Goal: Obtain resource: Download file/media

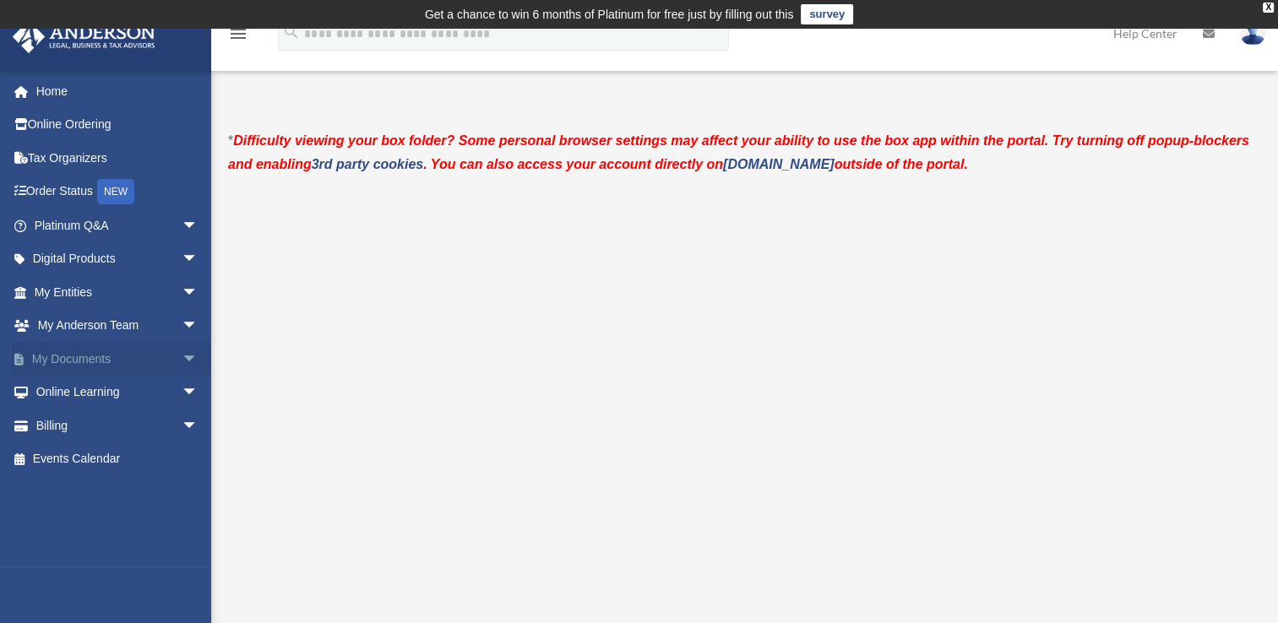
click at [95, 356] on link "My Documents arrow_drop_down" at bounding box center [118, 359] width 212 height 34
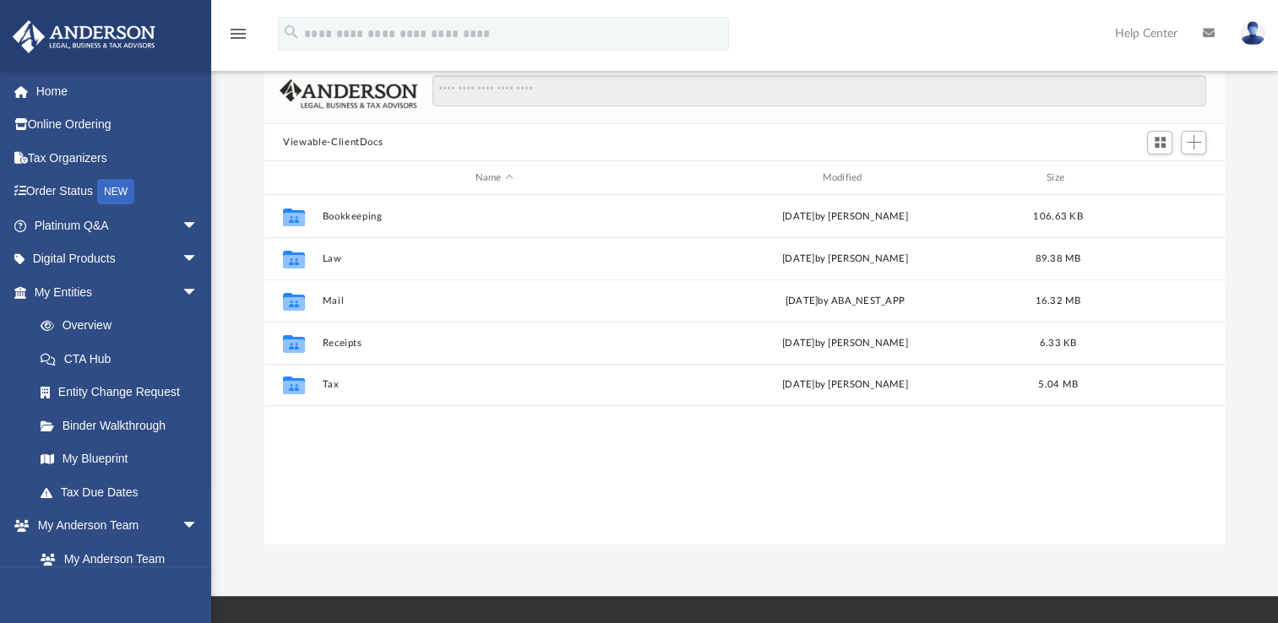
scroll to position [128, 0]
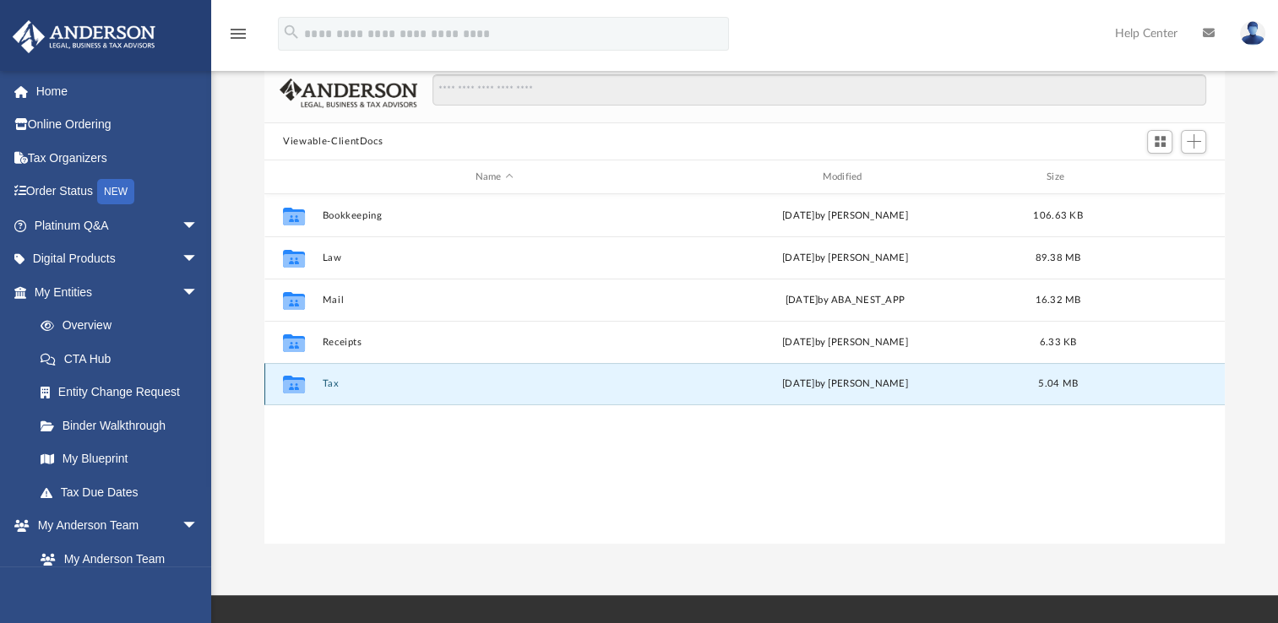
click at [329, 383] on button "Tax" at bounding box center [495, 383] width 344 height 11
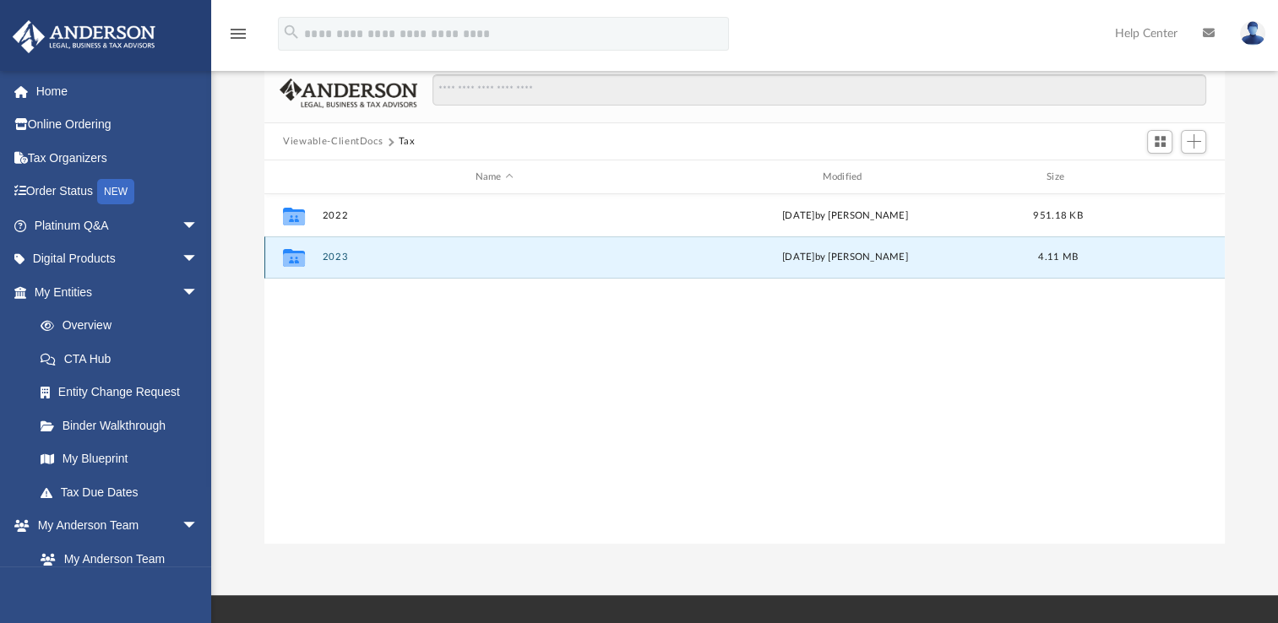
click at [339, 257] on button "2023" at bounding box center [495, 257] width 344 height 11
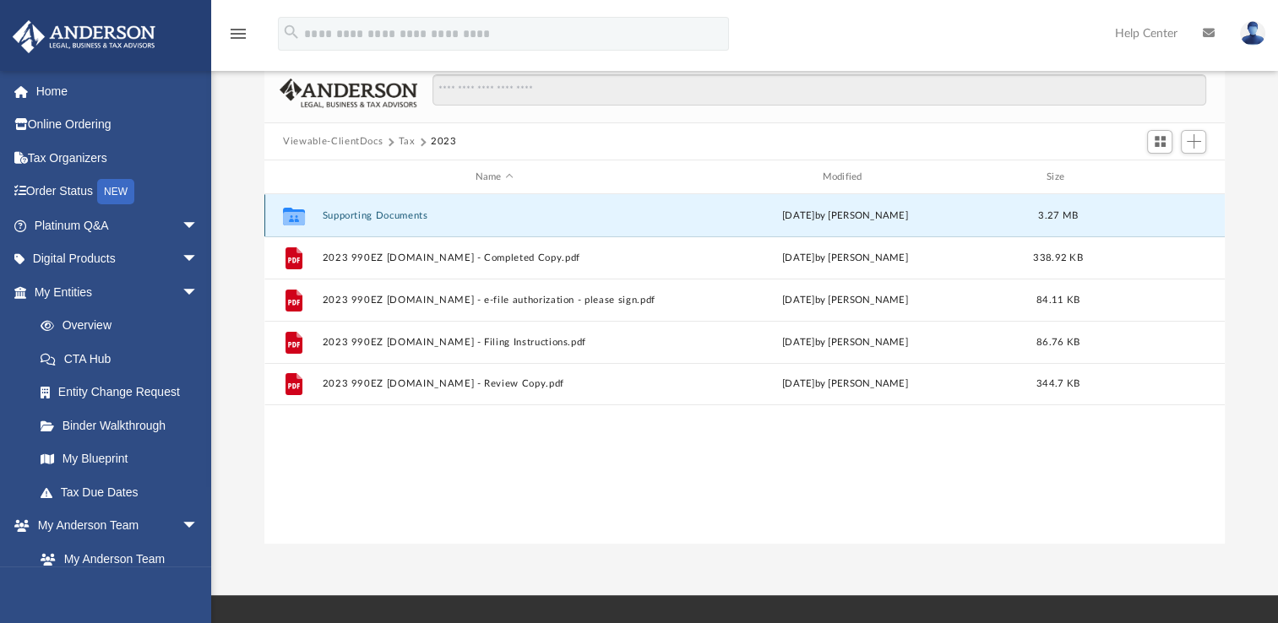
click at [394, 211] on button "Supporting Documents" at bounding box center [495, 215] width 344 height 11
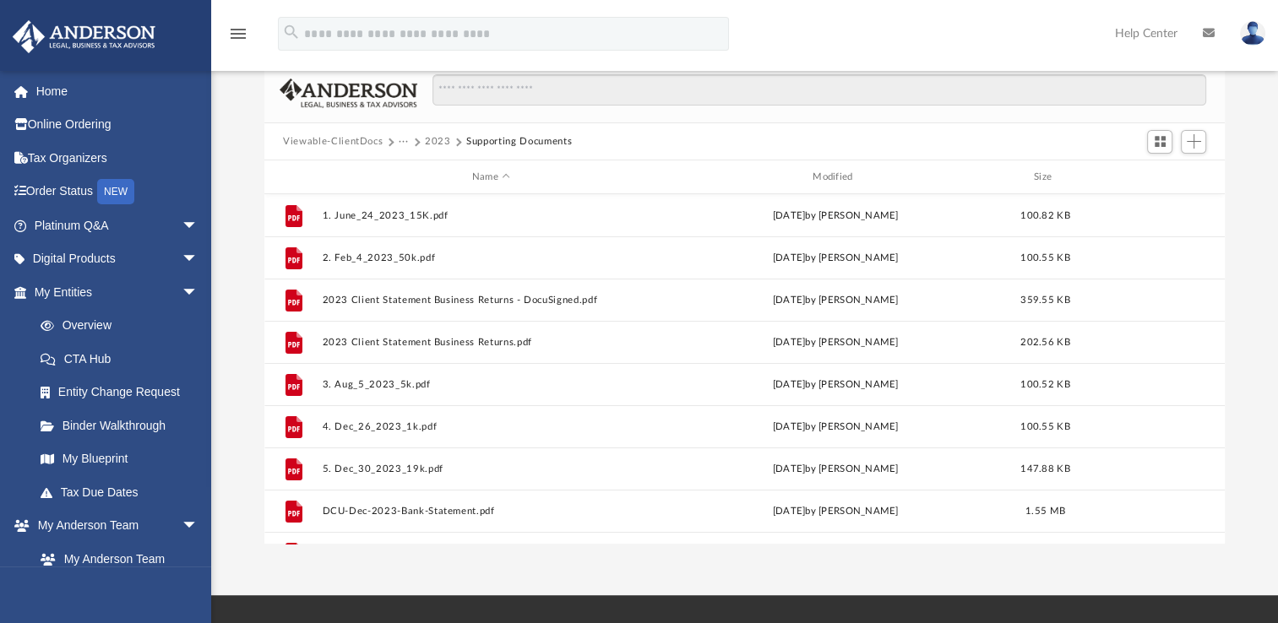
click at [434, 138] on button "2023" at bounding box center [438, 141] width 26 height 15
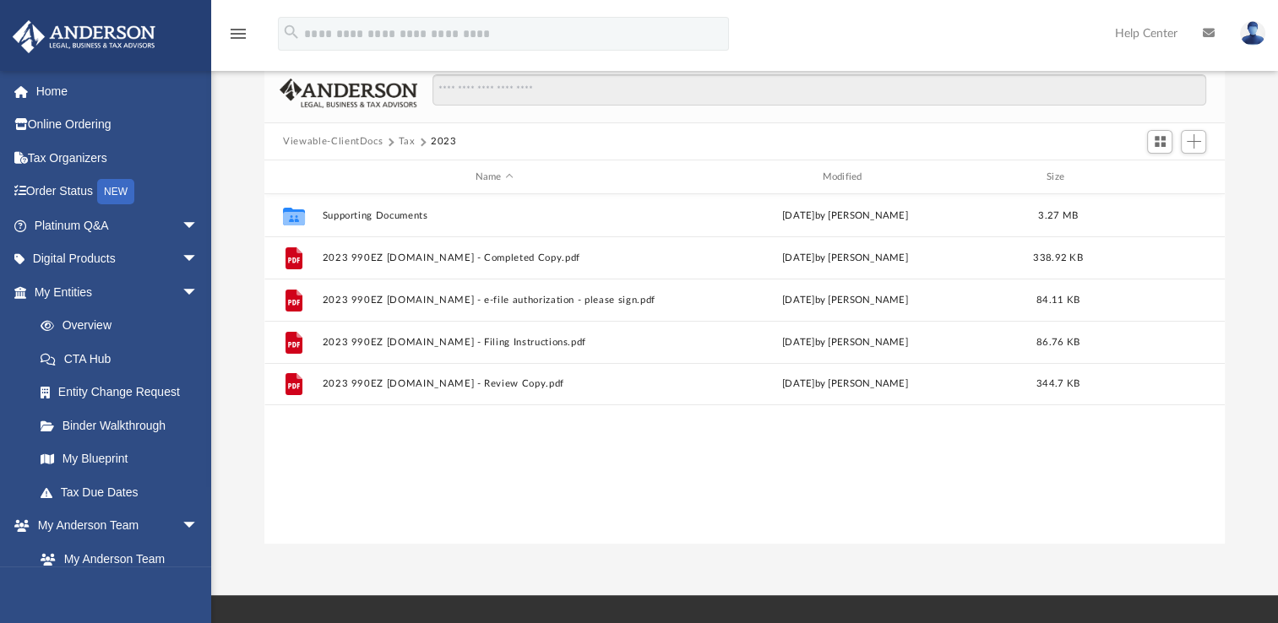
click at [402, 140] on button "Tax" at bounding box center [407, 141] width 17 height 15
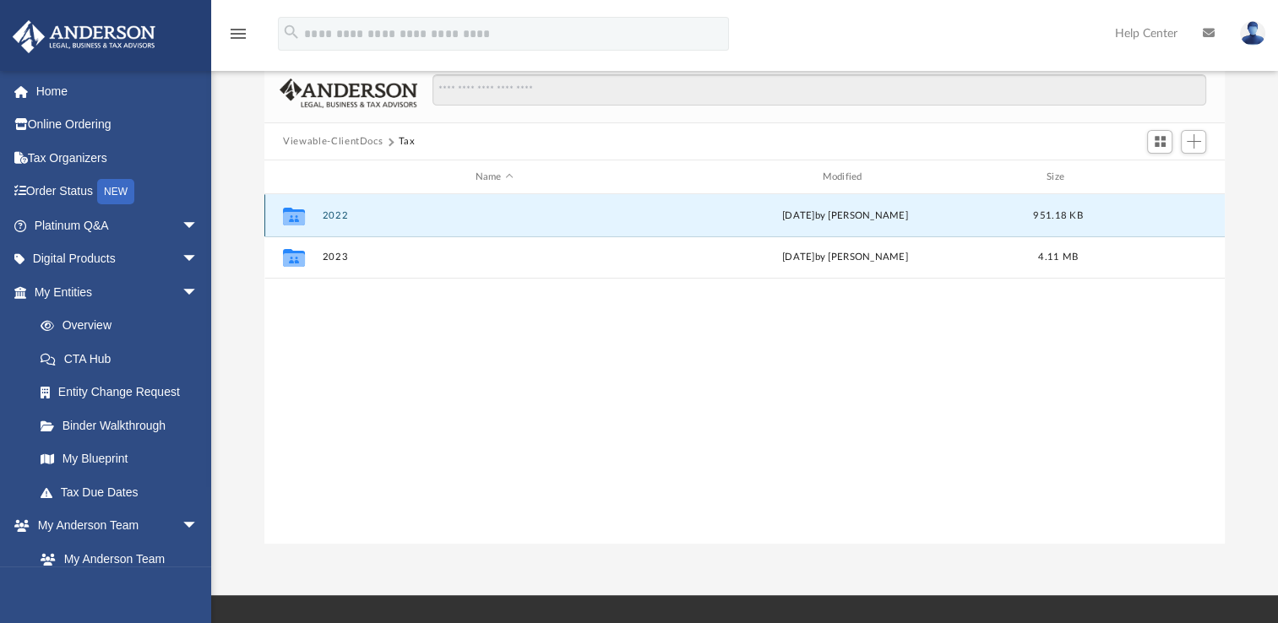
click at [339, 211] on button "2022" at bounding box center [495, 215] width 344 height 11
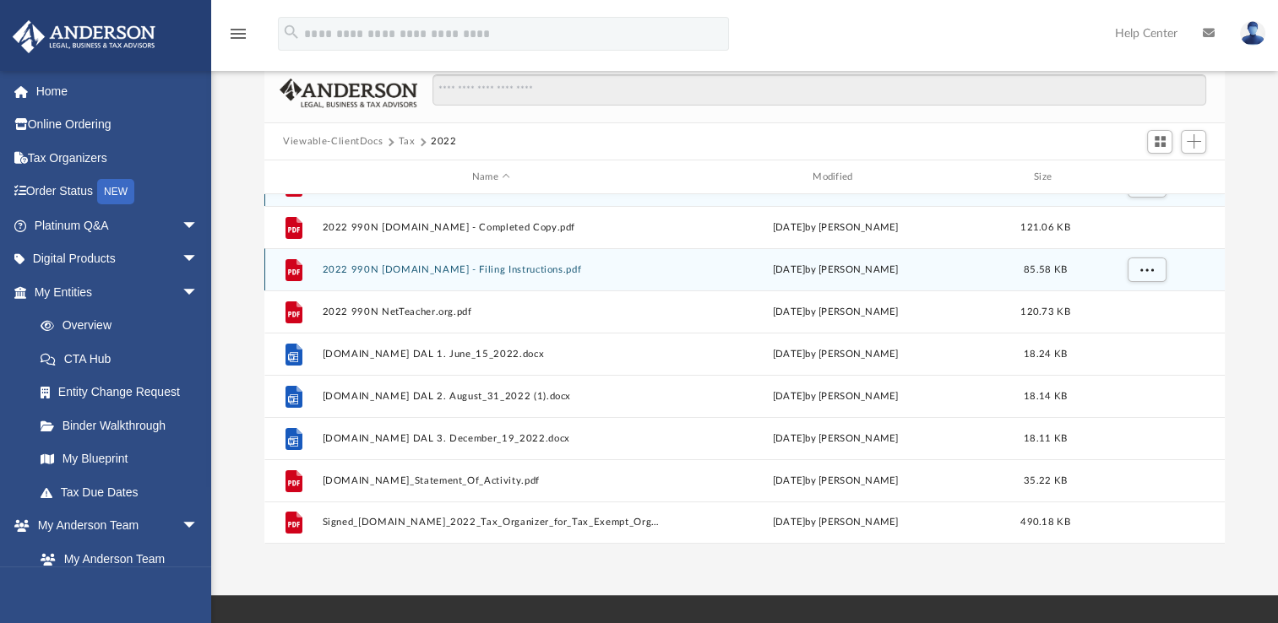
scroll to position [0, 0]
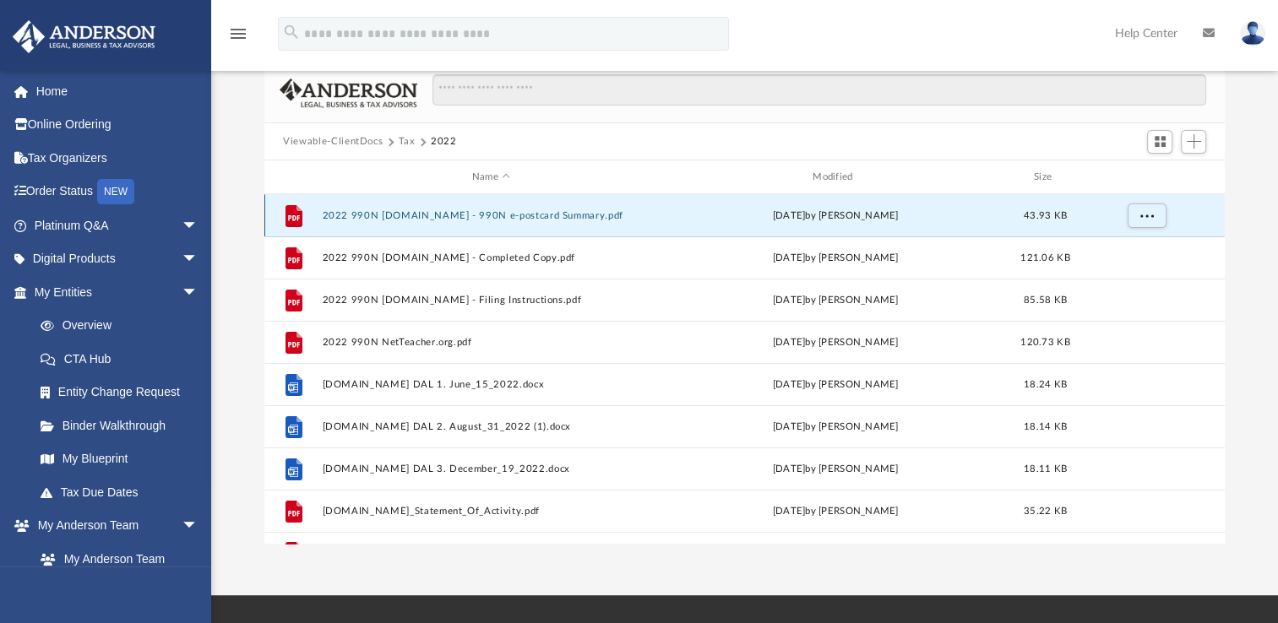
click at [444, 214] on button "2022 990N [DOMAIN_NAME] - 990N e-postcard Summary.pdf" at bounding box center [491, 215] width 337 height 11
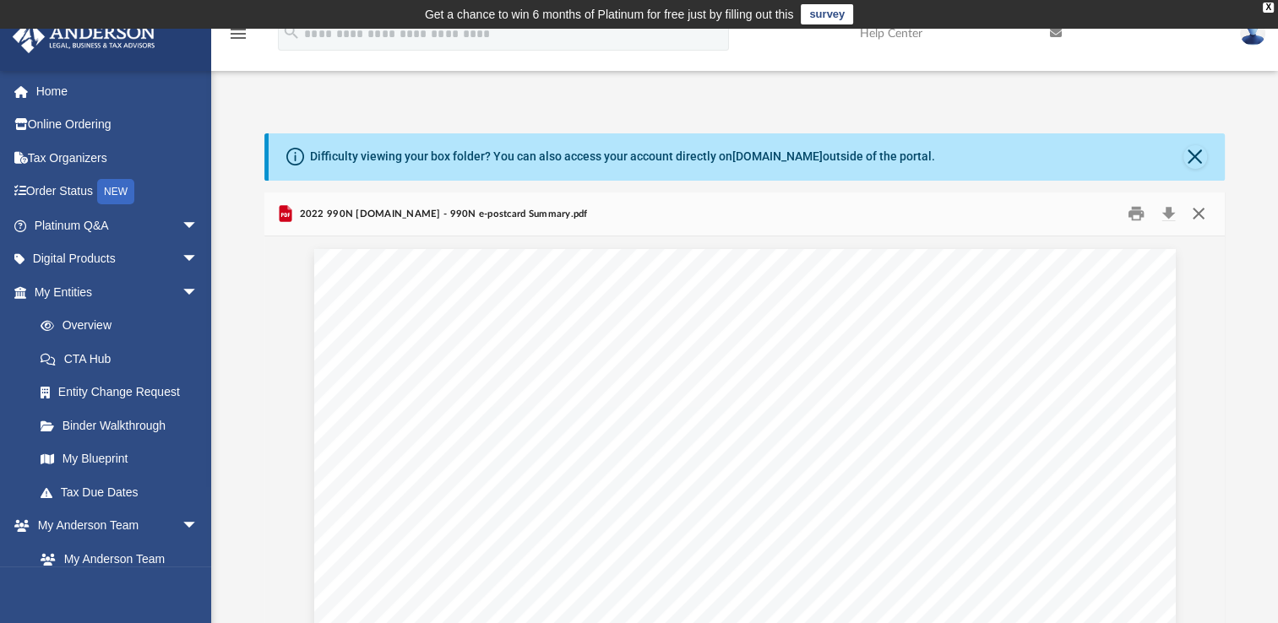
click at [1208, 209] on button "Close" at bounding box center [1197, 214] width 30 height 26
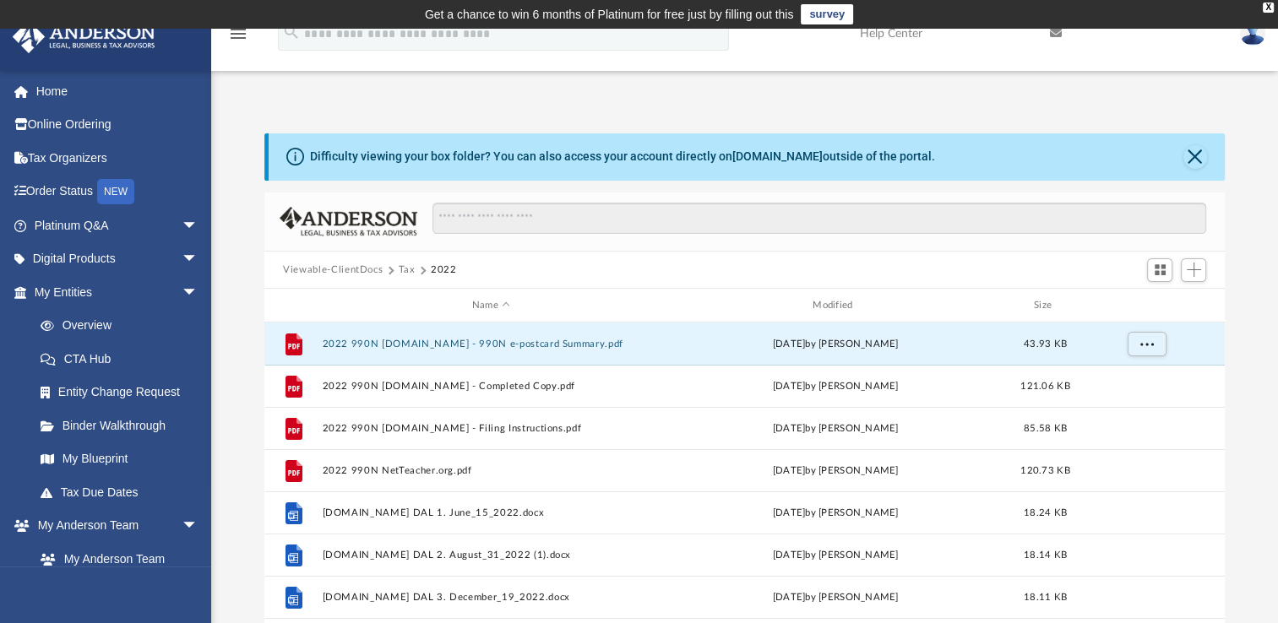
click at [1208, 209] on div at bounding box center [744, 223] width 960 height 60
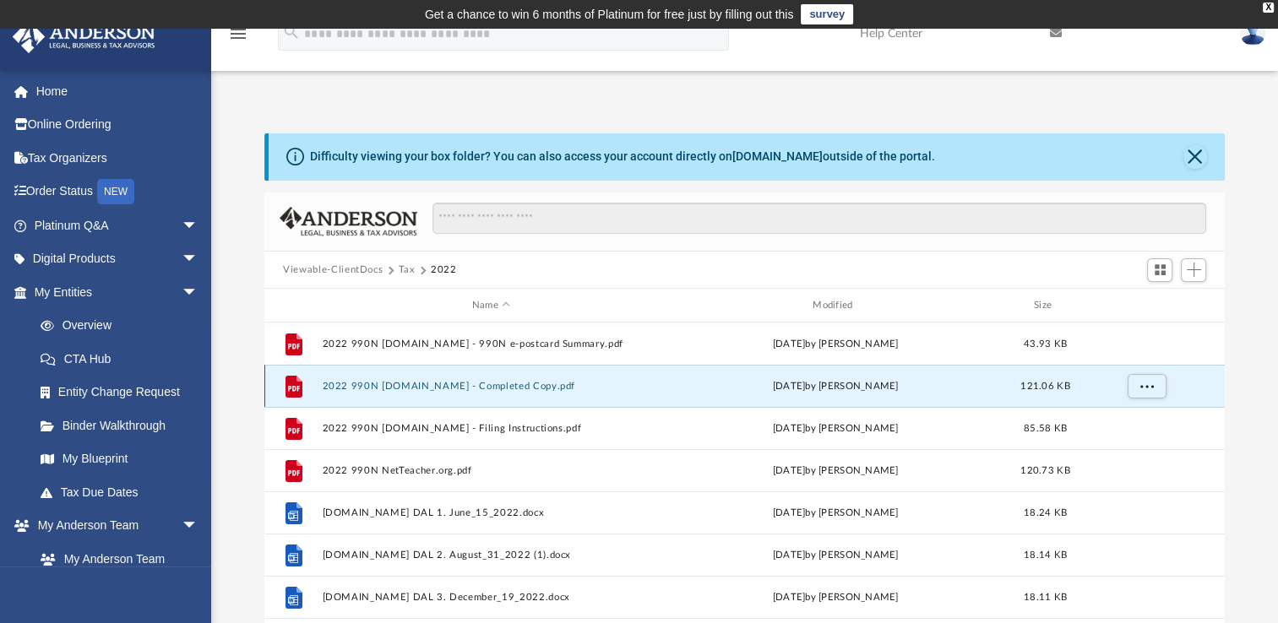
click at [505, 383] on button "2022 990N [DOMAIN_NAME] - Completed Copy.pdf" at bounding box center [491, 386] width 337 height 11
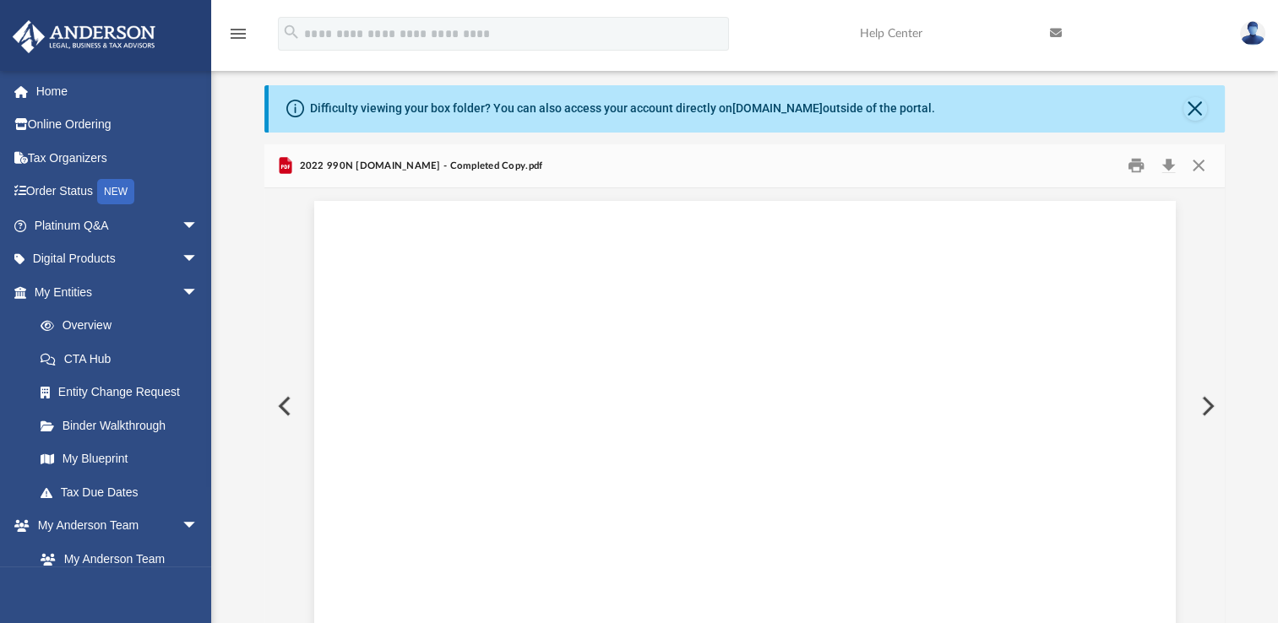
scroll to position [5700, 0]
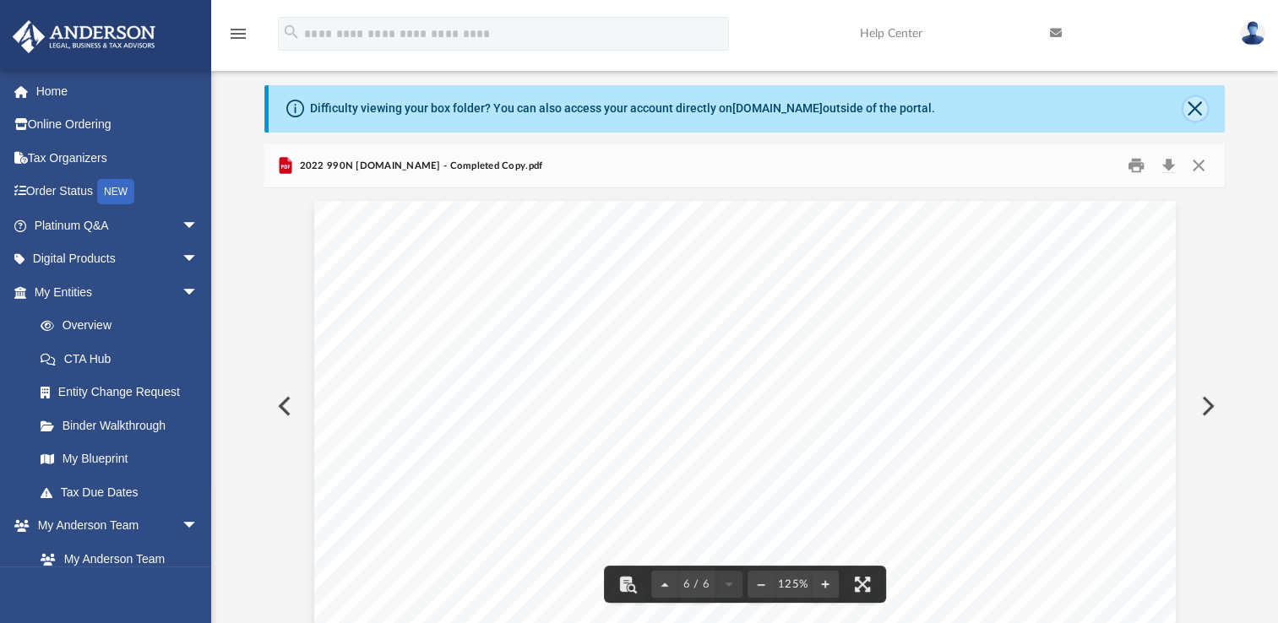
click at [1199, 102] on button "Close" at bounding box center [1195, 109] width 24 height 24
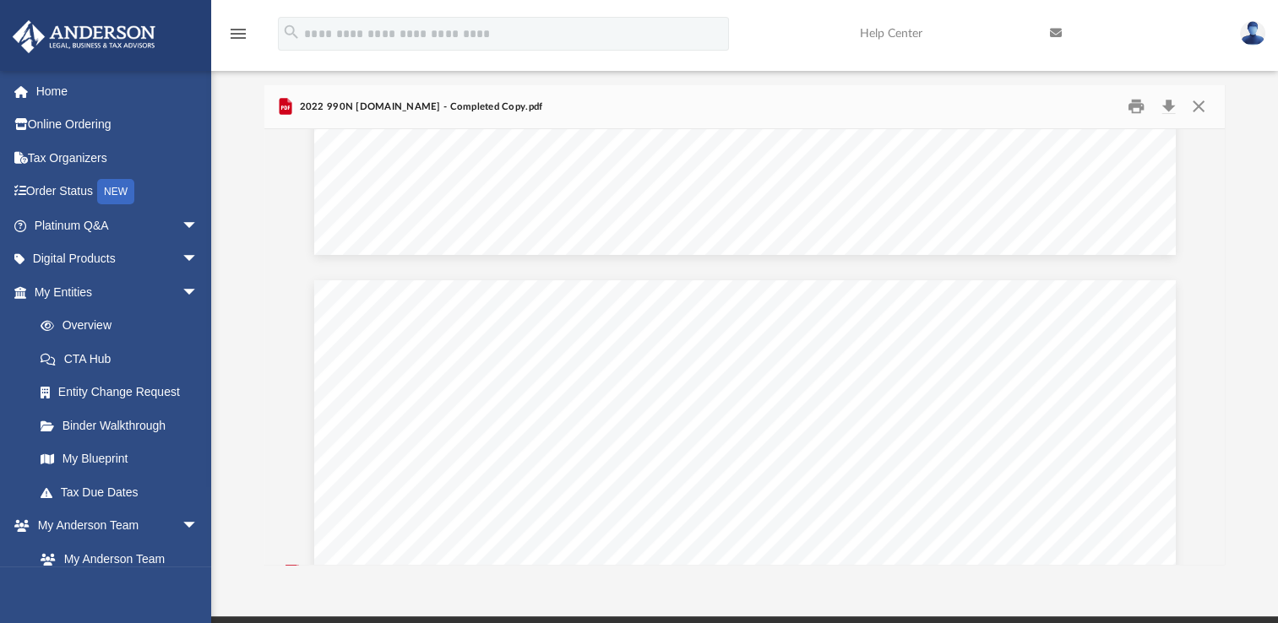
scroll to position [1322, 0]
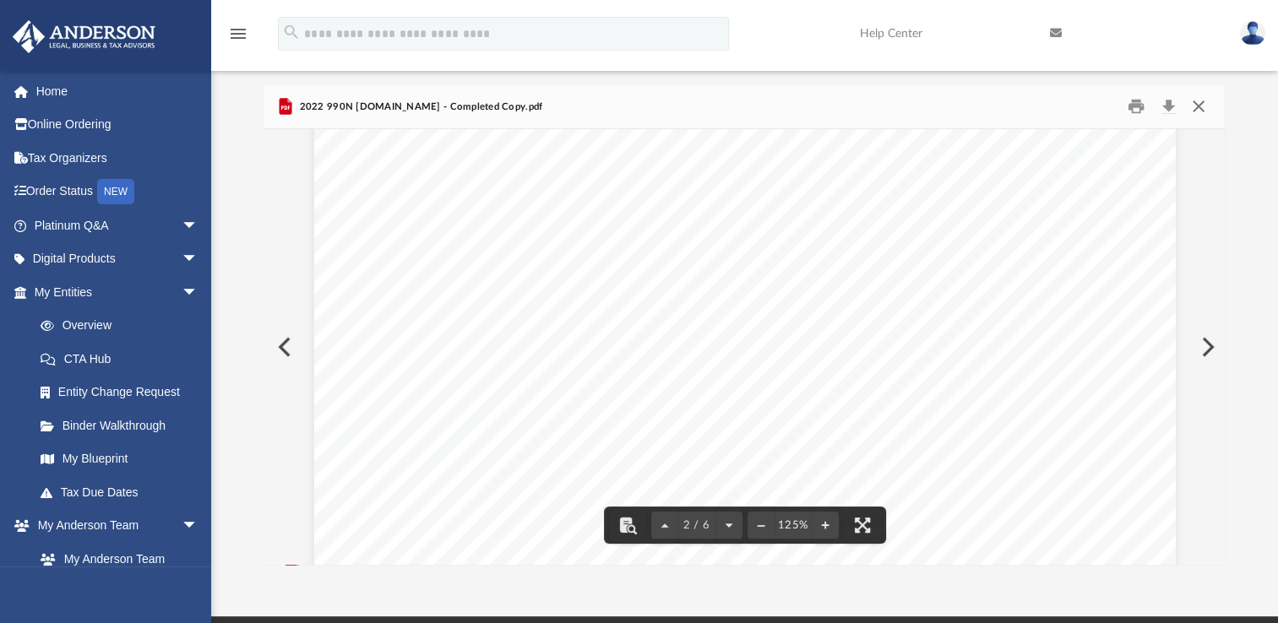
click at [1204, 107] on button "Close" at bounding box center [1197, 107] width 30 height 26
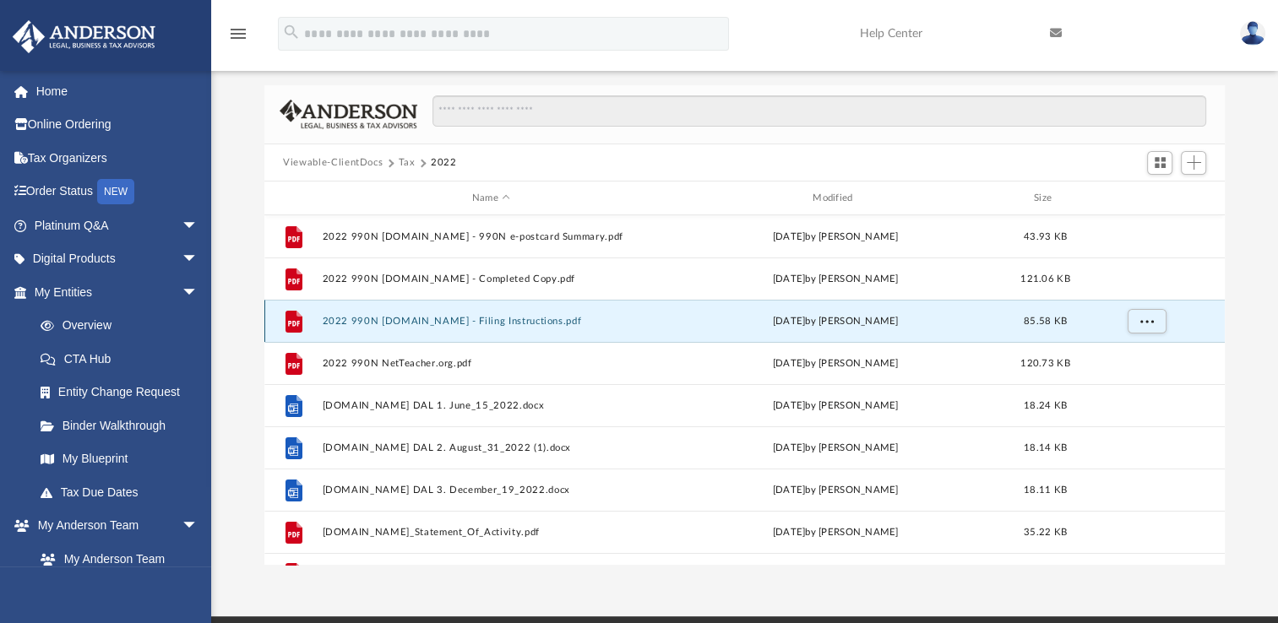
click at [541, 316] on button "2022 990N [DOMAIN_NAME] - Filing Instructions.pdf" at bounding box center [491, 321] width 337 height 11
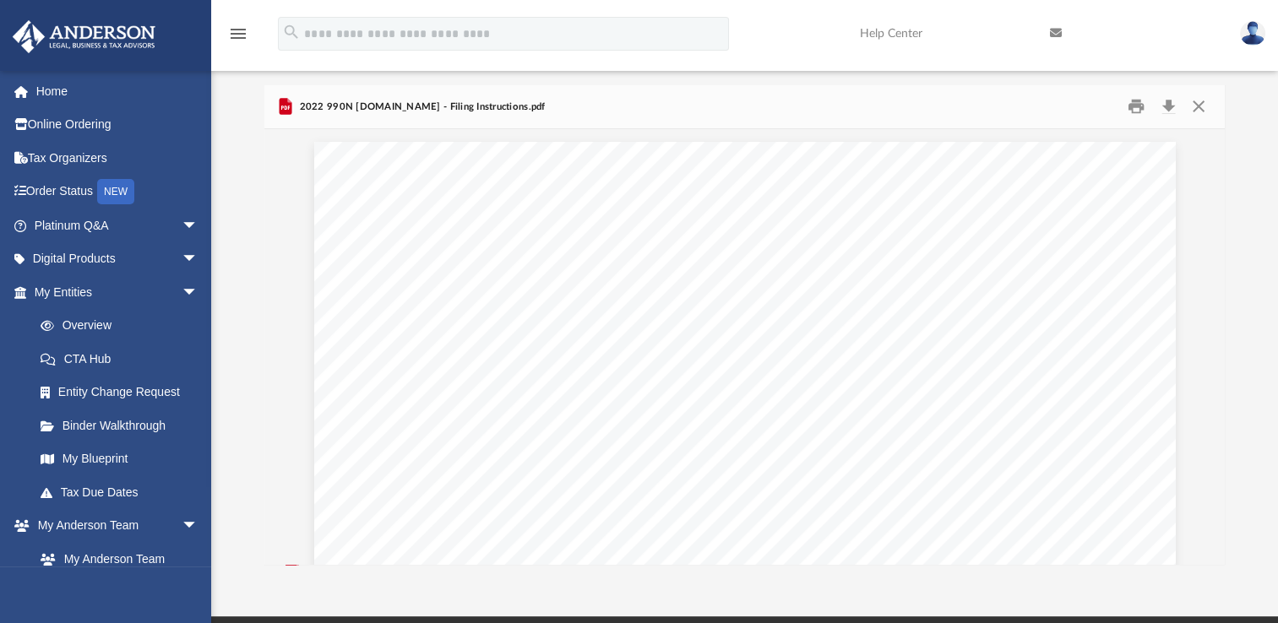
scroll to position [0, 0]
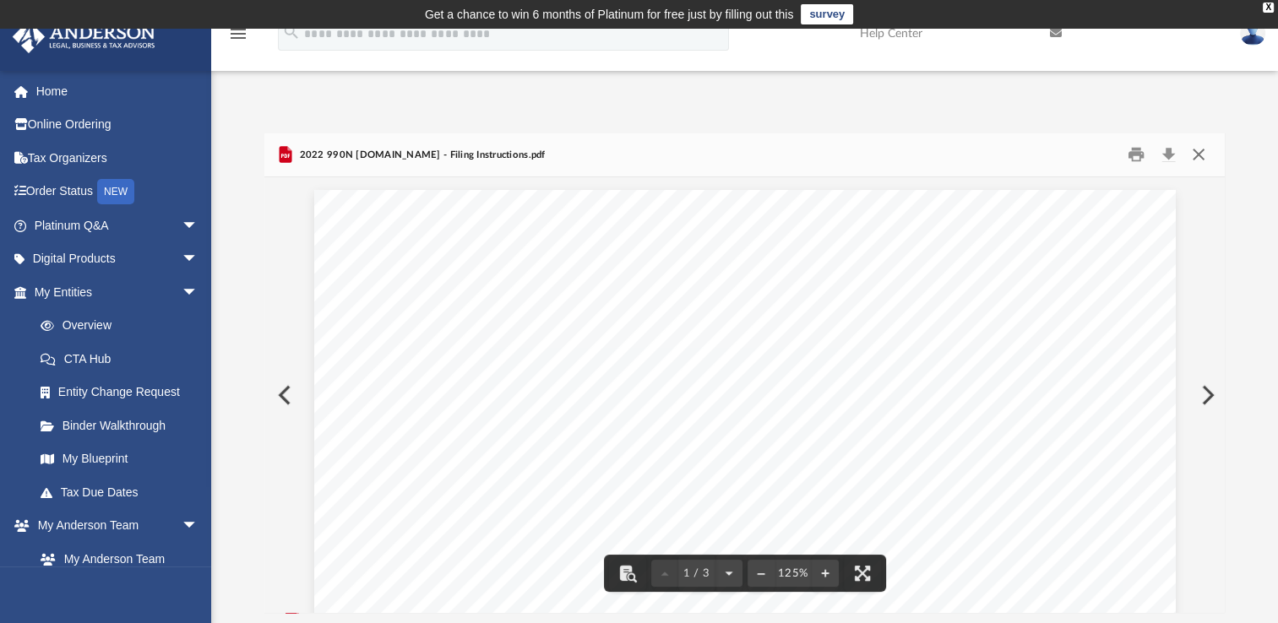
click at [1191, 155] on button "Close" at bounding box center [1197, 155] width 30 height 26
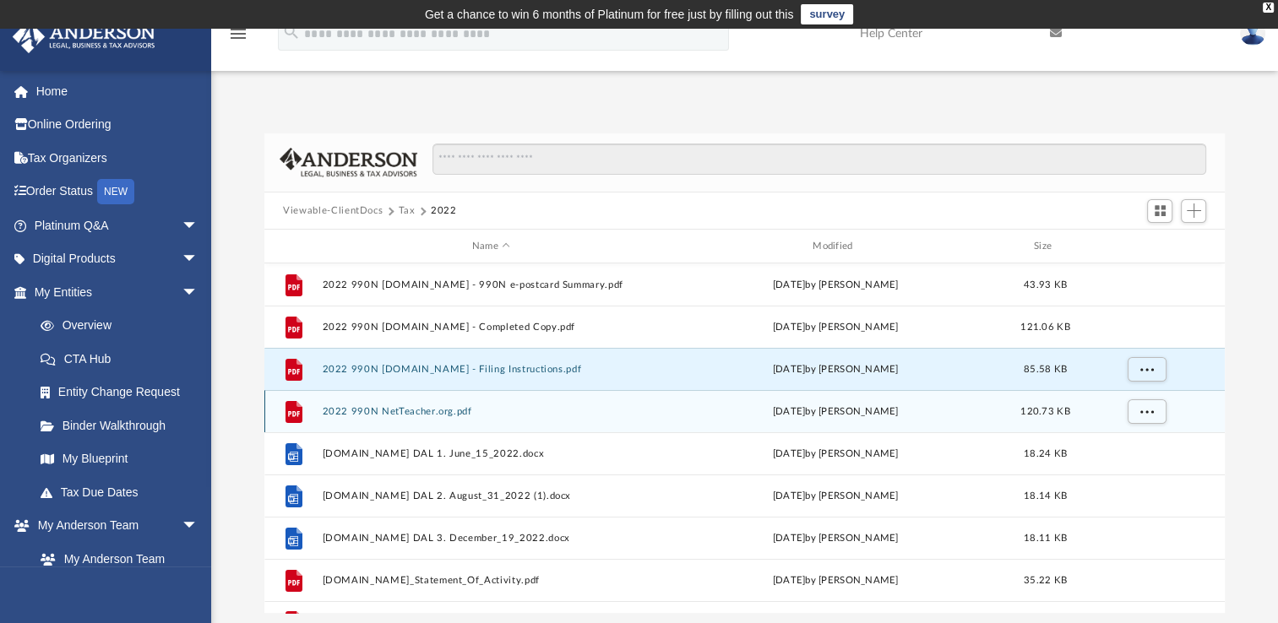
scroll to position [30, 0]
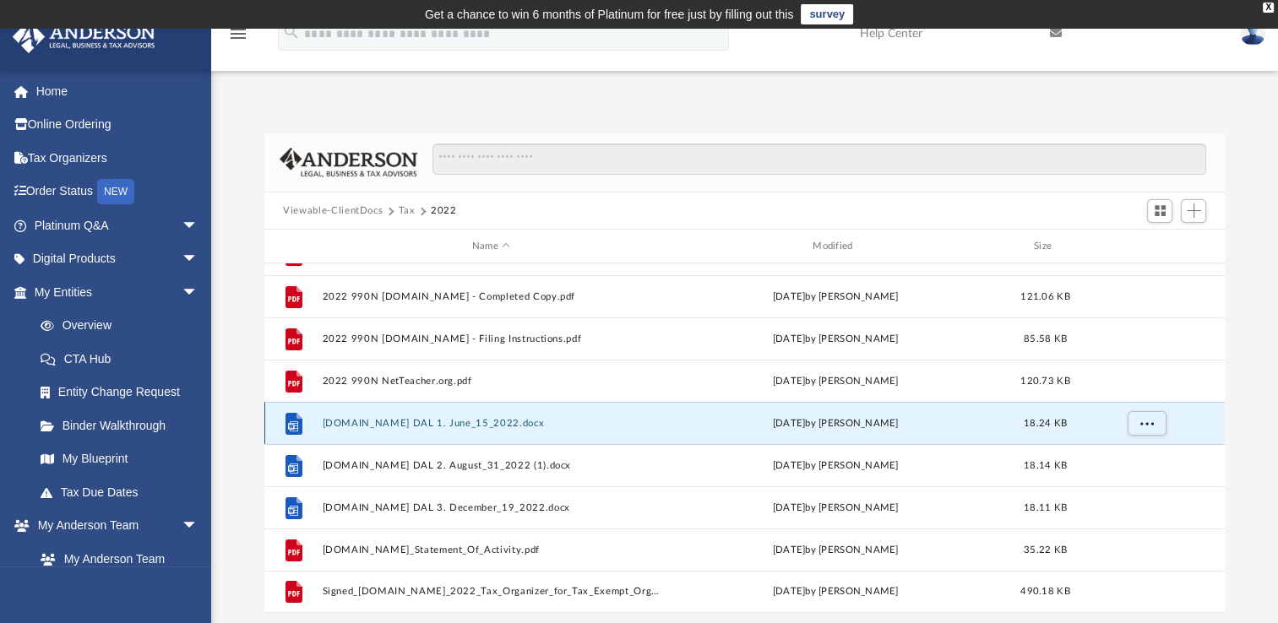
click at [449, 419] on button "[DOMAIN_NAME] DAL 1. June_15_2022.docx" at bounding box center [491, 423] width 337 height 11
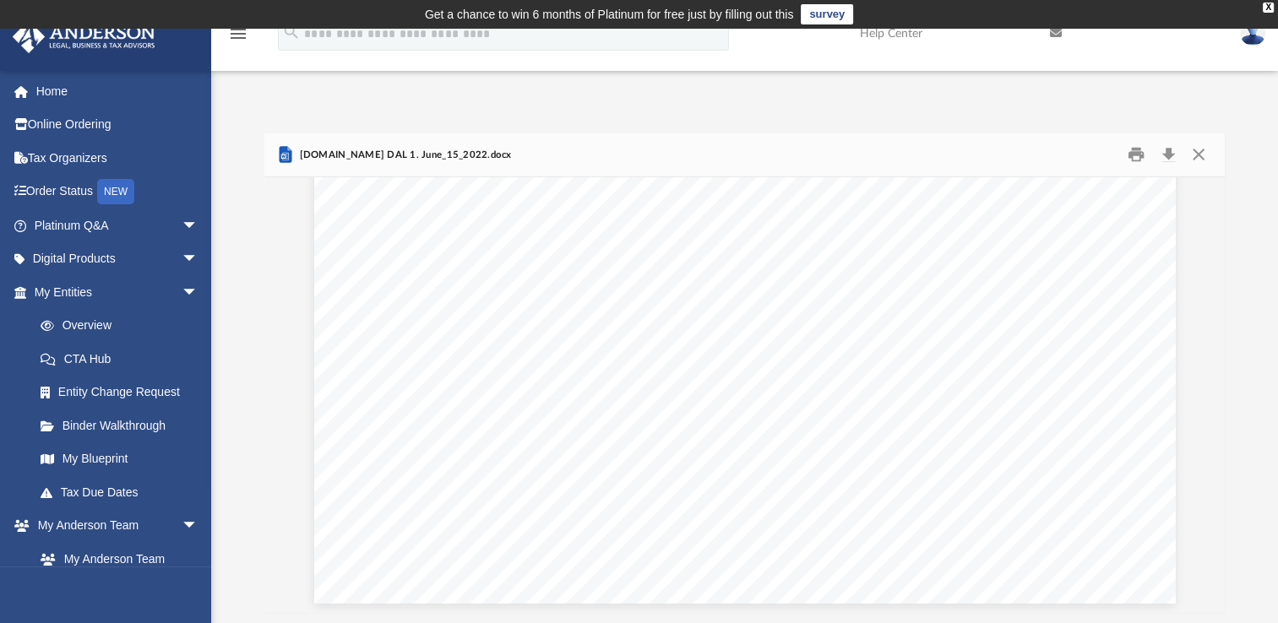
scroll to position [702, 0]
click at [1192, 160] on button "Close" at bounding box center [1197, 155] width 30 height 26
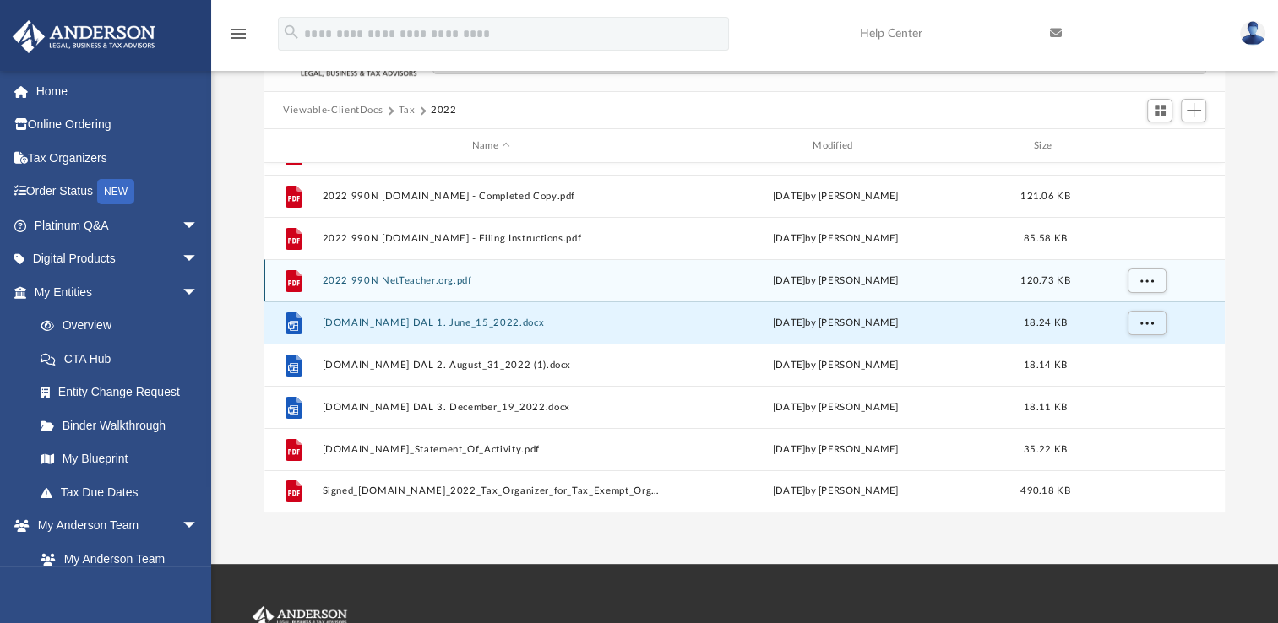
scroll to position [115, 0]
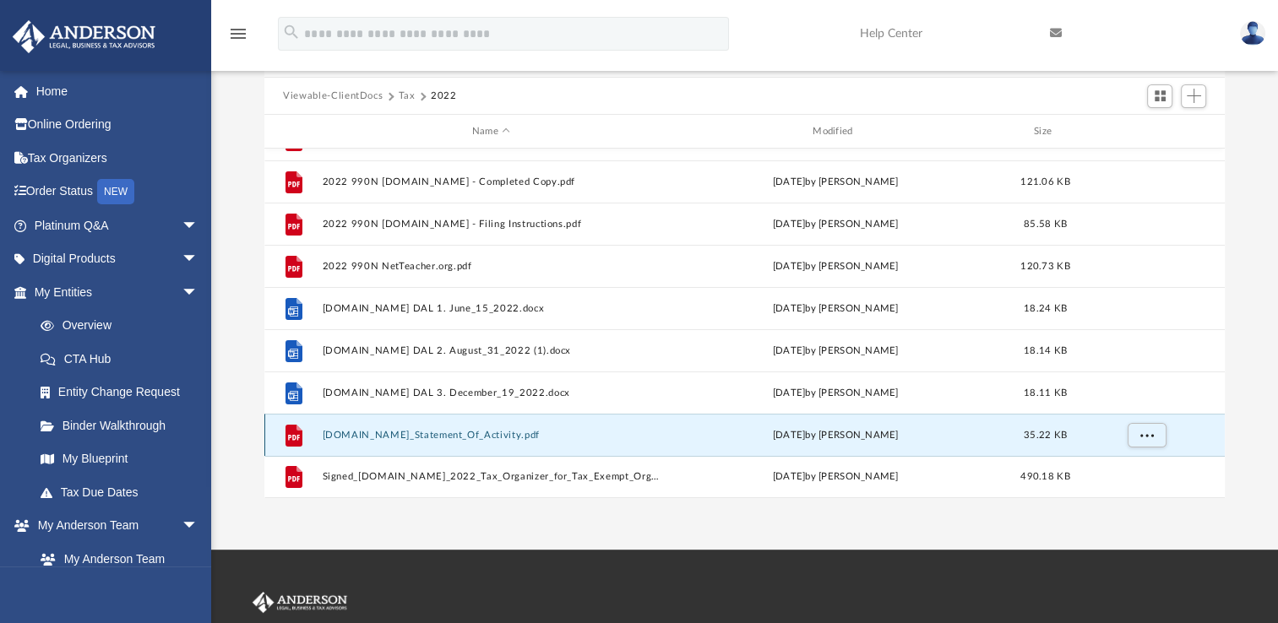
click at [413, 439] on button "[DOMAIN_NAME]_Statement_Of_Activity.pdf" at bounding box center [491, 435] width 337 height 11
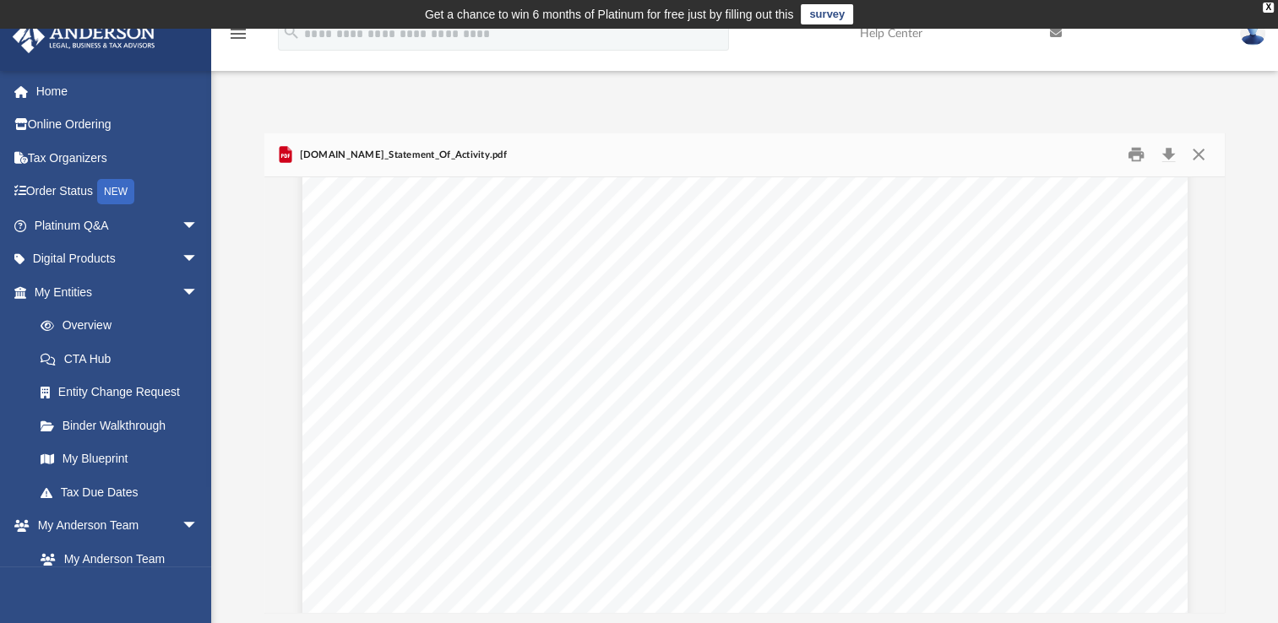
scroll to position [734, 0]
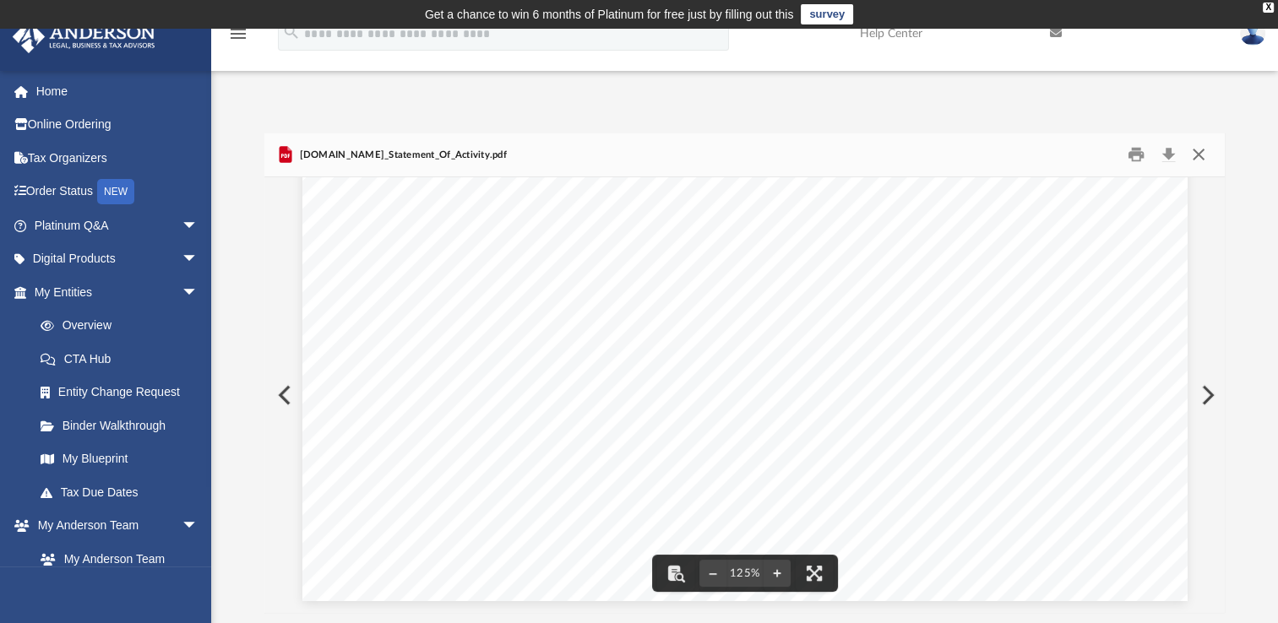
click at [1195, 147] on button "Close" at bounding box center [1197, 155] width 30 height 26
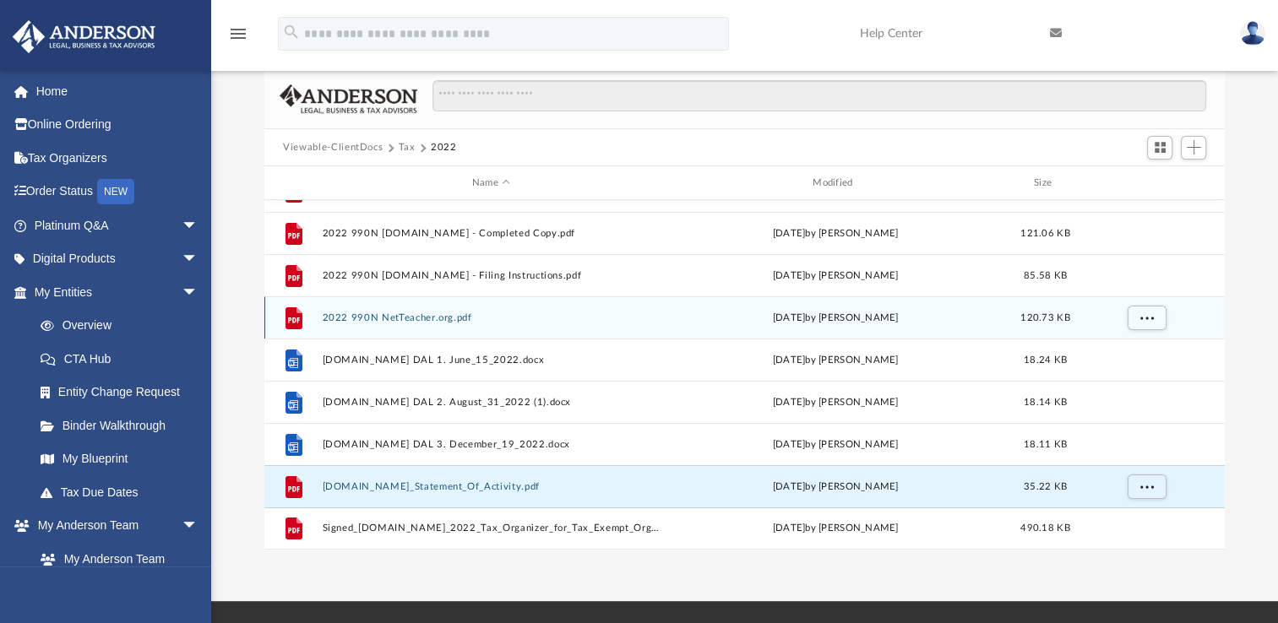
scroll to position [0, 0]
